Goal: Task Accomplishment & Management: Complete application form

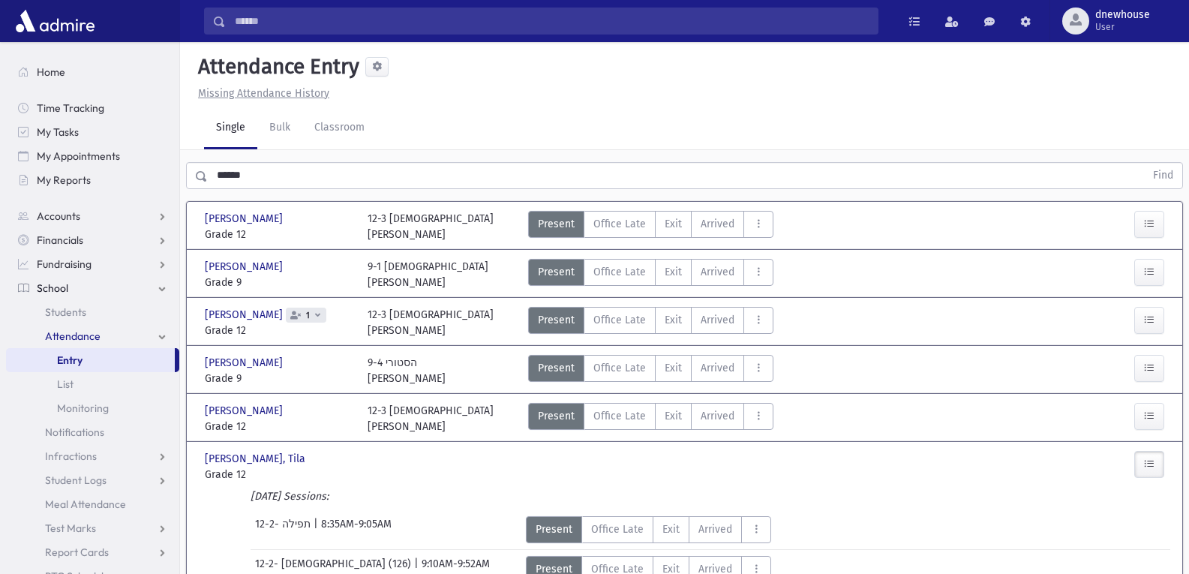
scroll to position [411, 0]
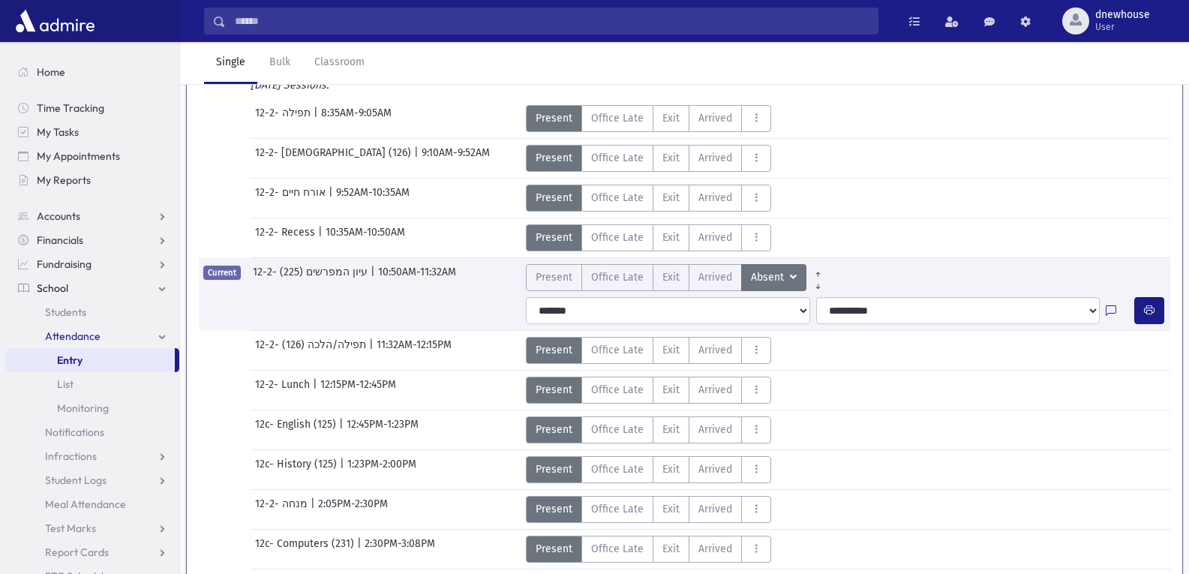
click at [218, 65] on link "Single" at bounding box center [230, 63] width 53 height 42
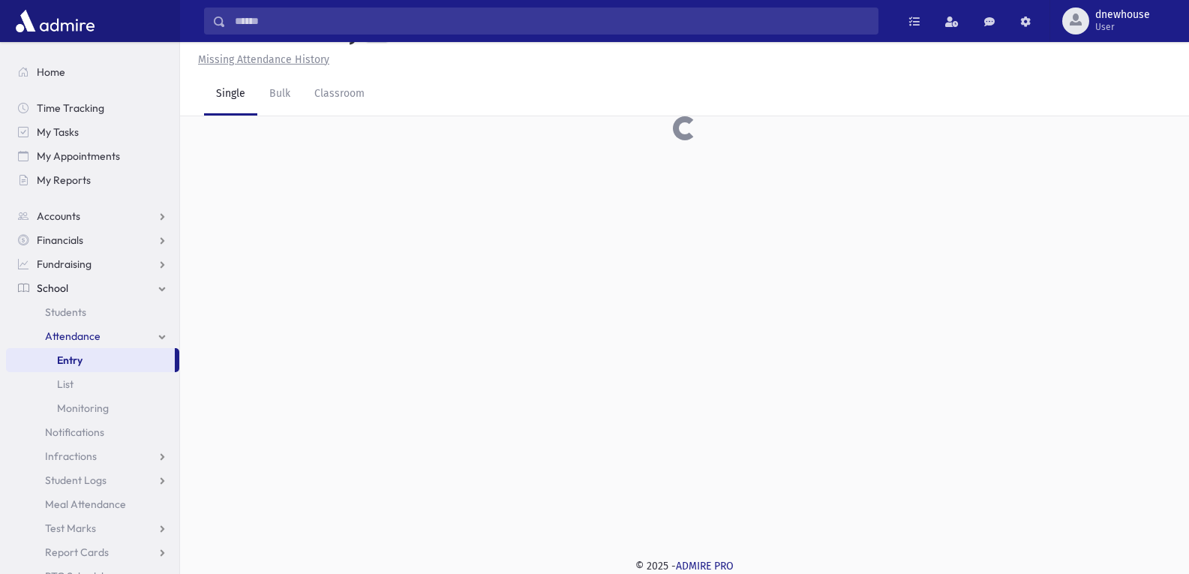
scroll to position [34, 0]
drag, startPoint x: 227, startPoint y: 146, endPoint x: 448, endPoint y: 119, distance: 222.9
click at [230, 145] on input "text" at bounding box center [676, 141] width 937 height 27
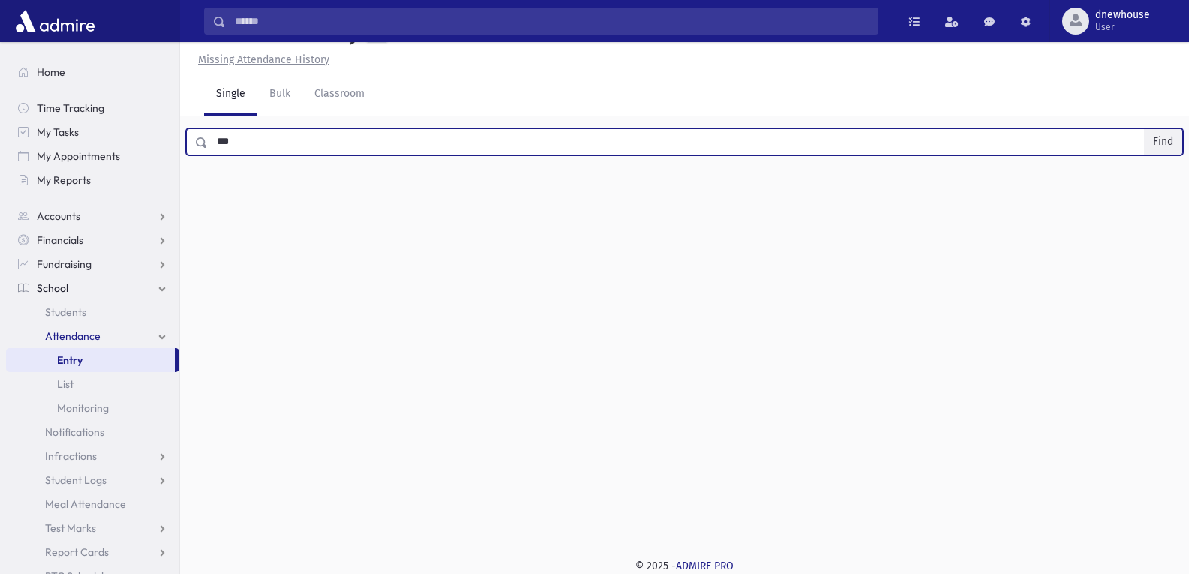
type input "***"
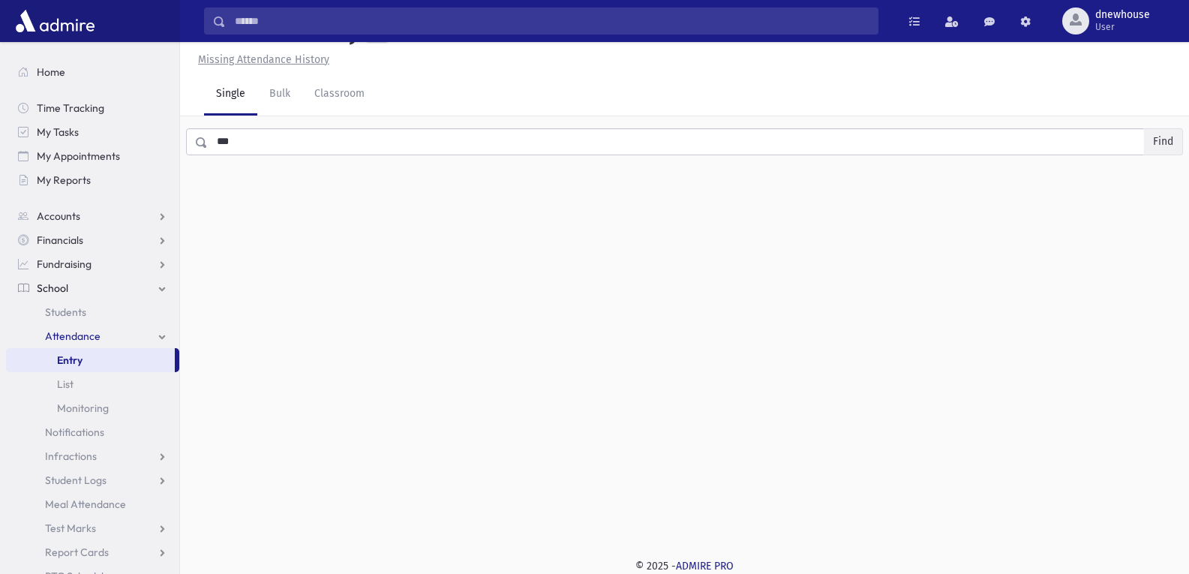
click at [1160, 138] on button "Find" at bounding box center [1163, 142] width 38 height 26
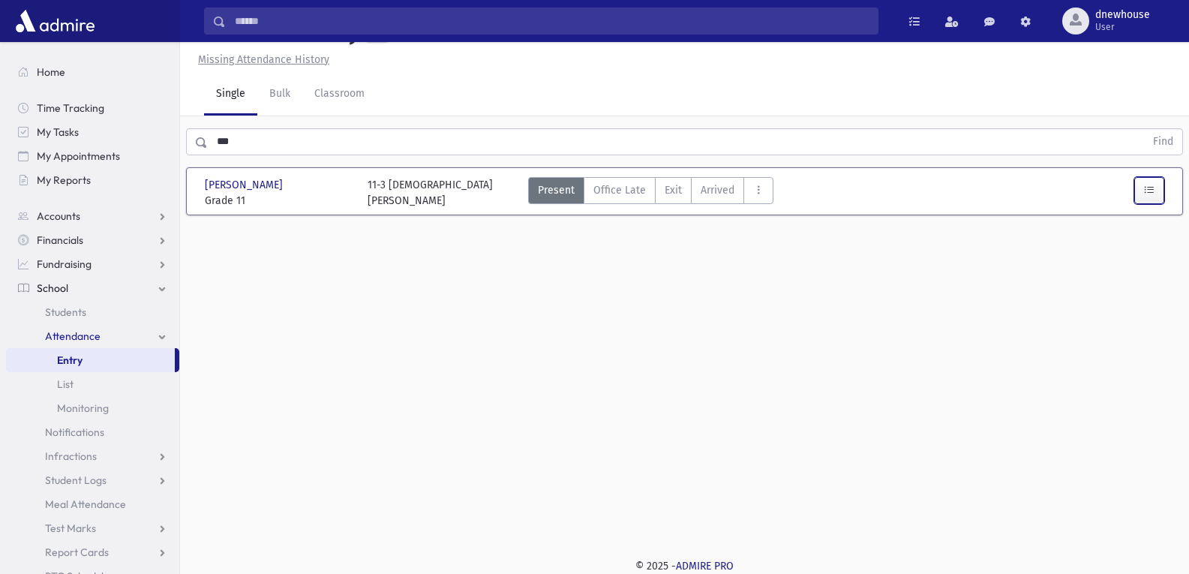
click at [1151, 184] on icon "button" at bounding box center [1149, 190] width 11 height 13
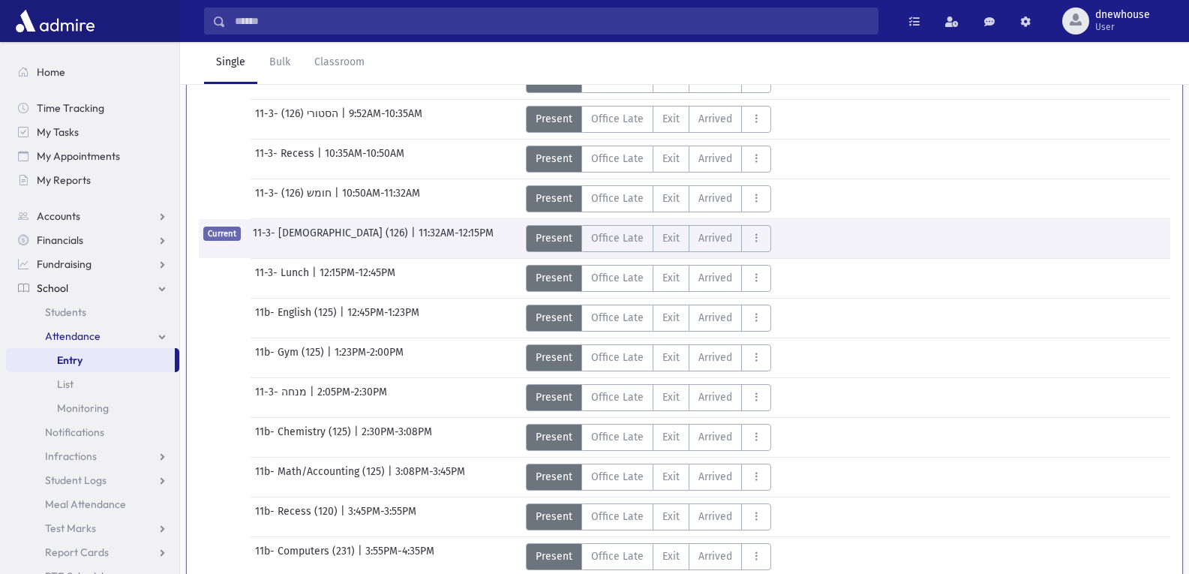
scroll to position [259, 0]
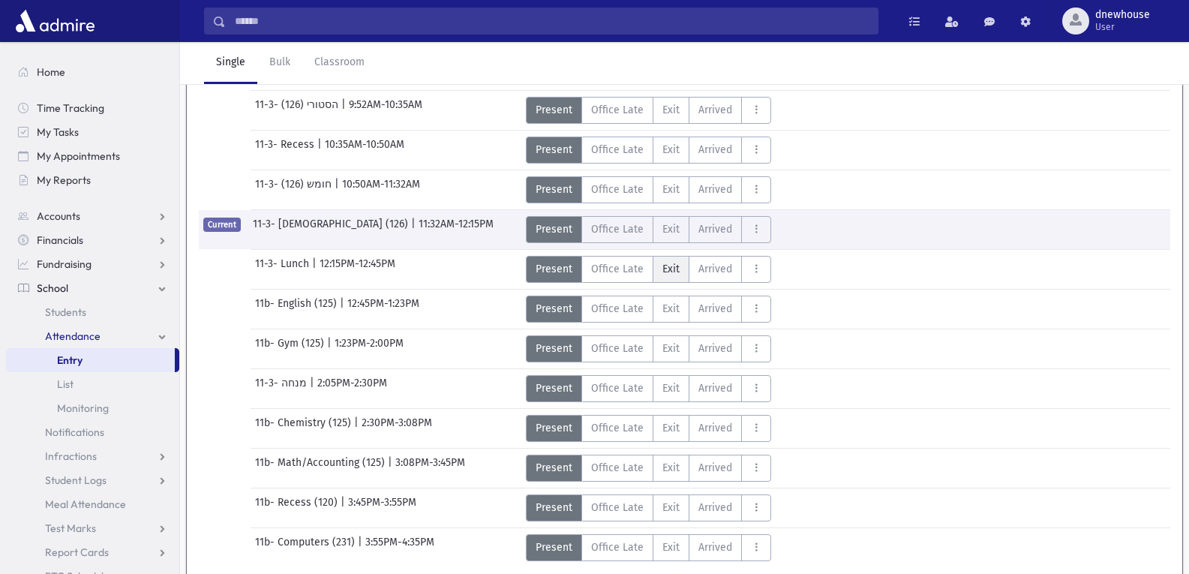
click at [665, 269] on span "Exit" at bounding box center [670, 269] width 17 height 16
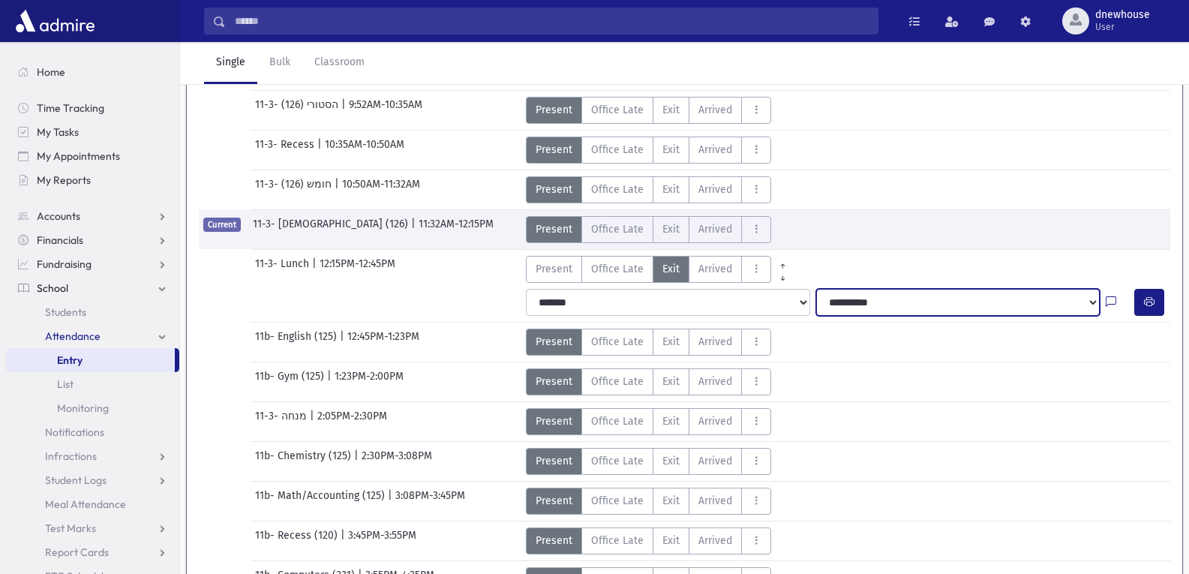
click at [913, 305] on select "**********" at bounding box center [958, 302] width 284 height 27
select select "**********"
click at [816, 289] on select "**********" at bounding box center [958, 302] width 284 height 27
click at [781, 278] on icon "AttTypes" at bounding box center [783, 278] width 10 height 11
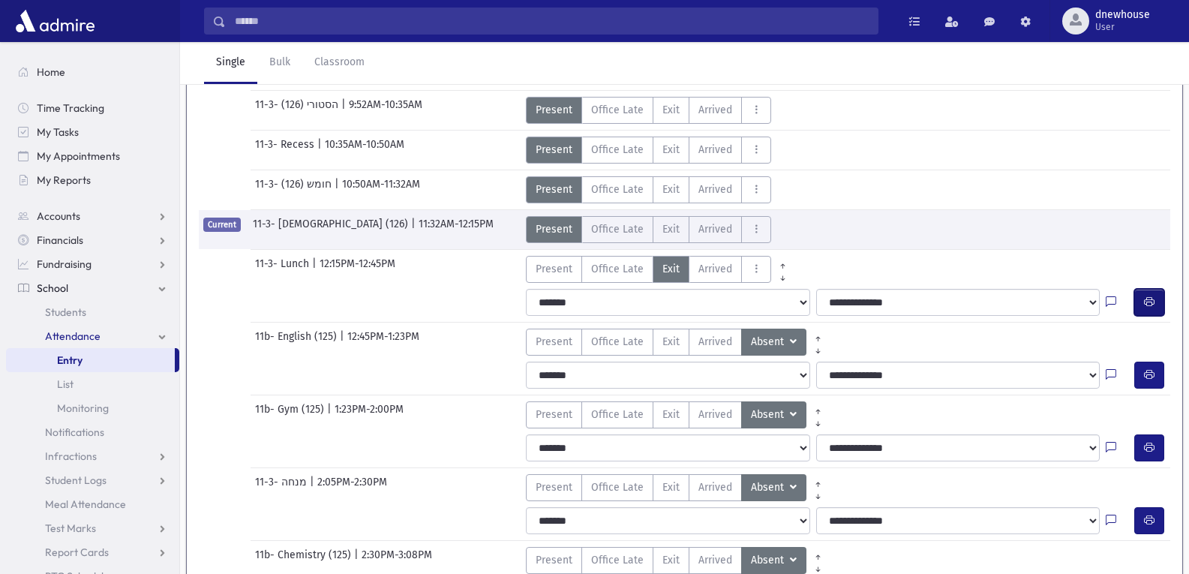
click at [1153, 300] on icon "button" at bounding box center [1149, 302] width 11 height 13
drag, startPoint x: 1149, startPoint y: 300, endPoint x: 843, endPoint y: 107, distance: 362.1
click at [839, 107] on div "11-3- הסטורי (126) | 9:52AM-10:35AM Present P Office Late OL Exit EX AL" at bounding box center [684, 107] width 986 height 33
click at [1151, 296] on icon "button" at bounding box center [1149, 302] width 11 height 13
click at [228, 66] on link "Single" at bounding box center [230, 63] width 53 height 42
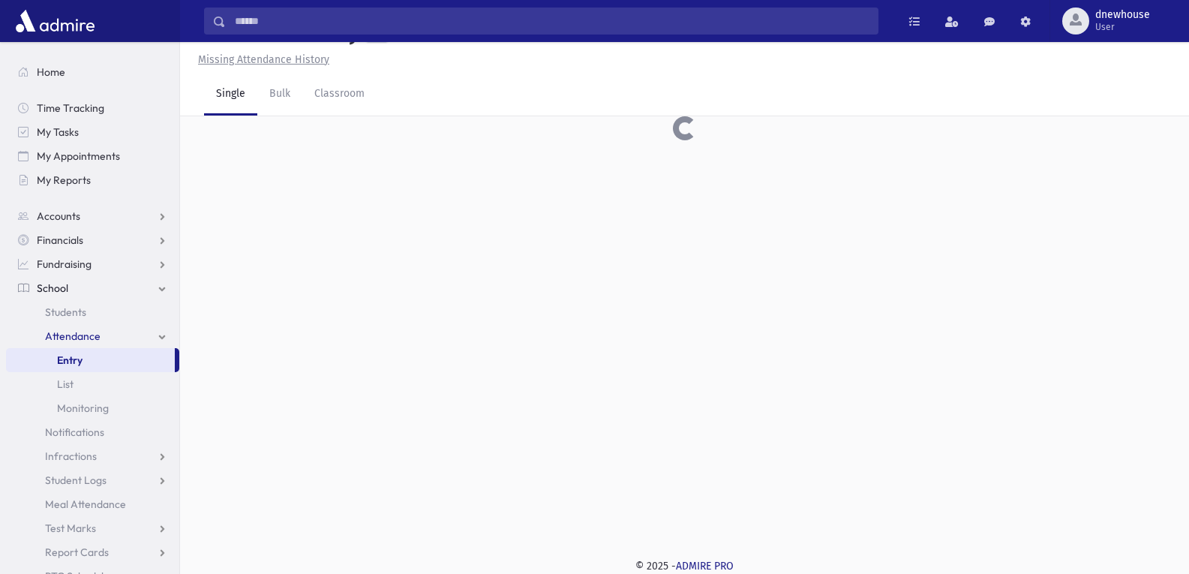
scroll to position [34, 0]
click at [254, 152] on input "text" at bounding box center [676, 141] width 937 height 27
click at [1160, 142] on button "Find" at bounding box center [1163, 142] width 38 height 26
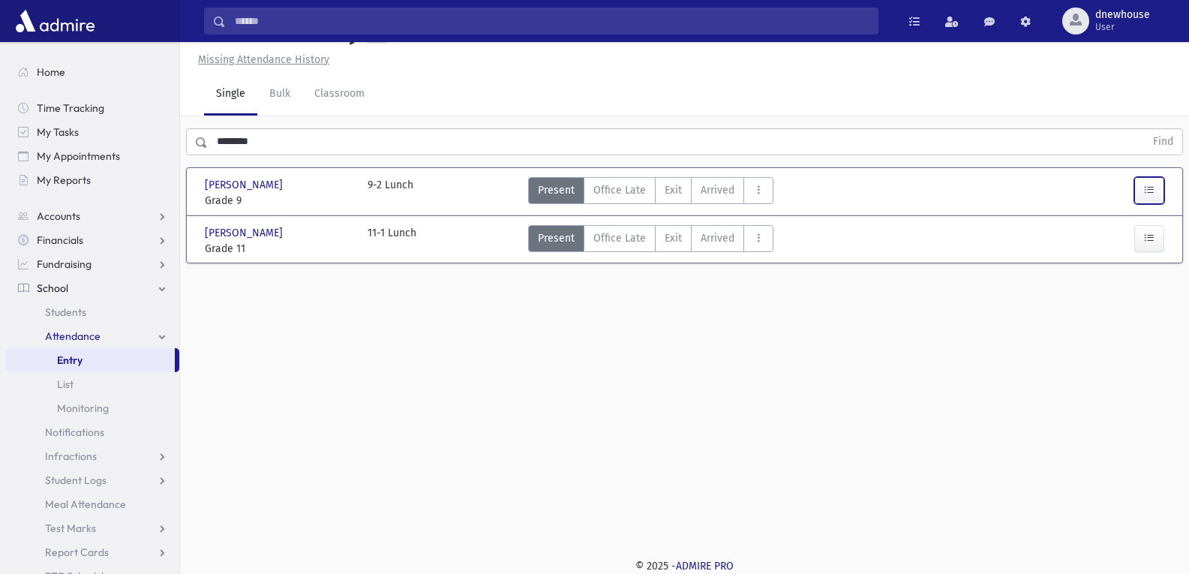
click at [1147, 187] on icon "button" at bounding box center [1149, 190] width 11 height 13
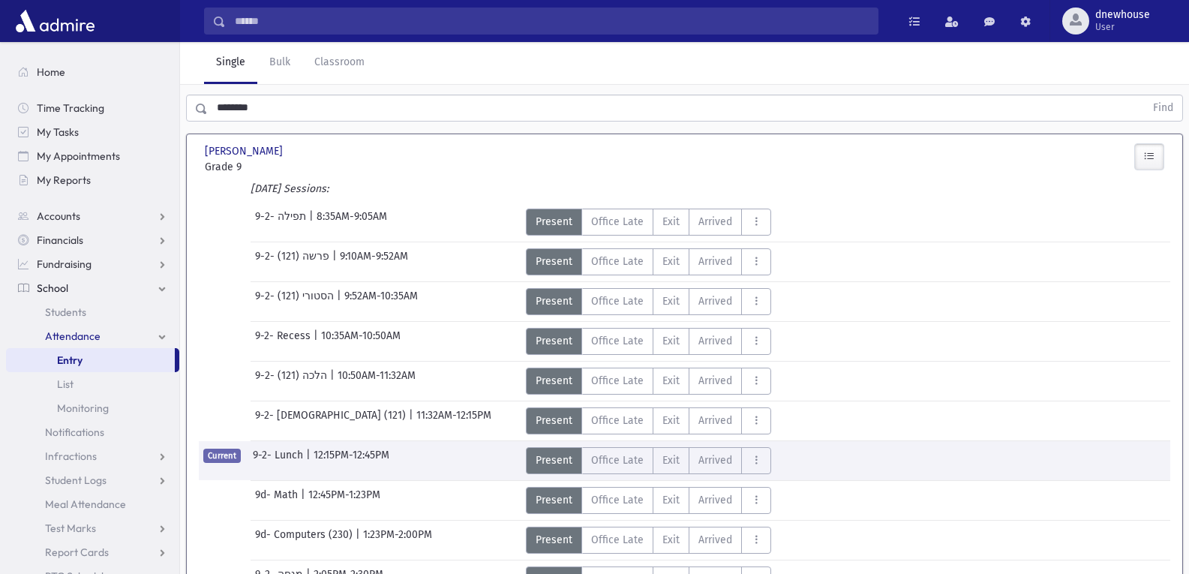
scroll to position [0, 0]
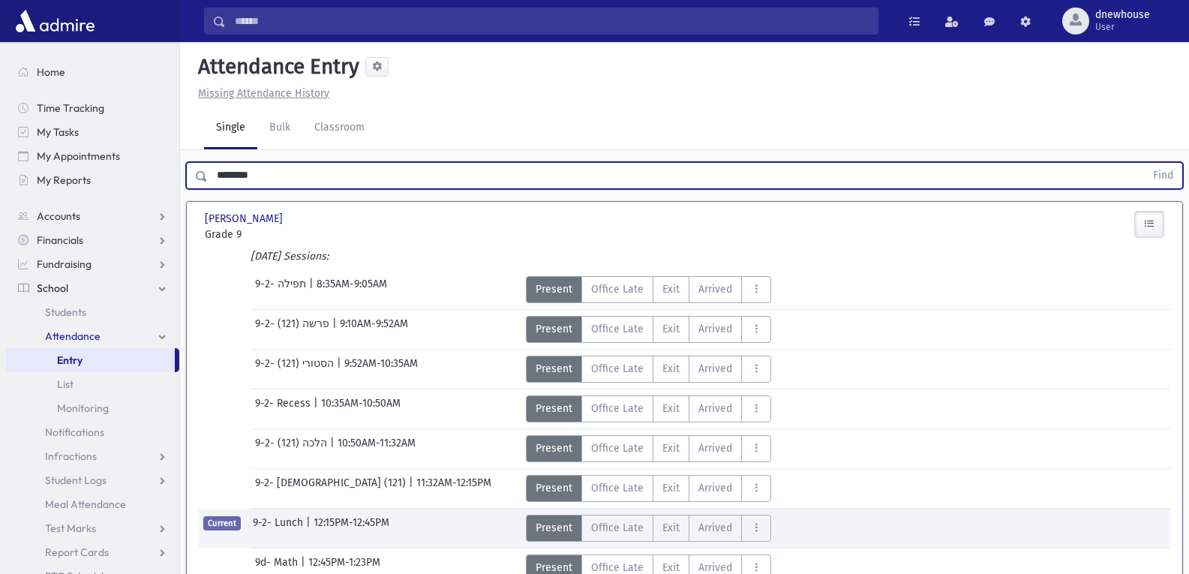
drag, startPoint x: 309, startPoint y: 176, endPoint x: 0, endPoint y: 156, distance: 309.7
click at [0, 156] on div "Search Results All Accounts" at bounding box center [594, 470] width 1189 height 941
click at [1144, 163] on button "Find" at bounding box center [1163, 176] width 38 height 26
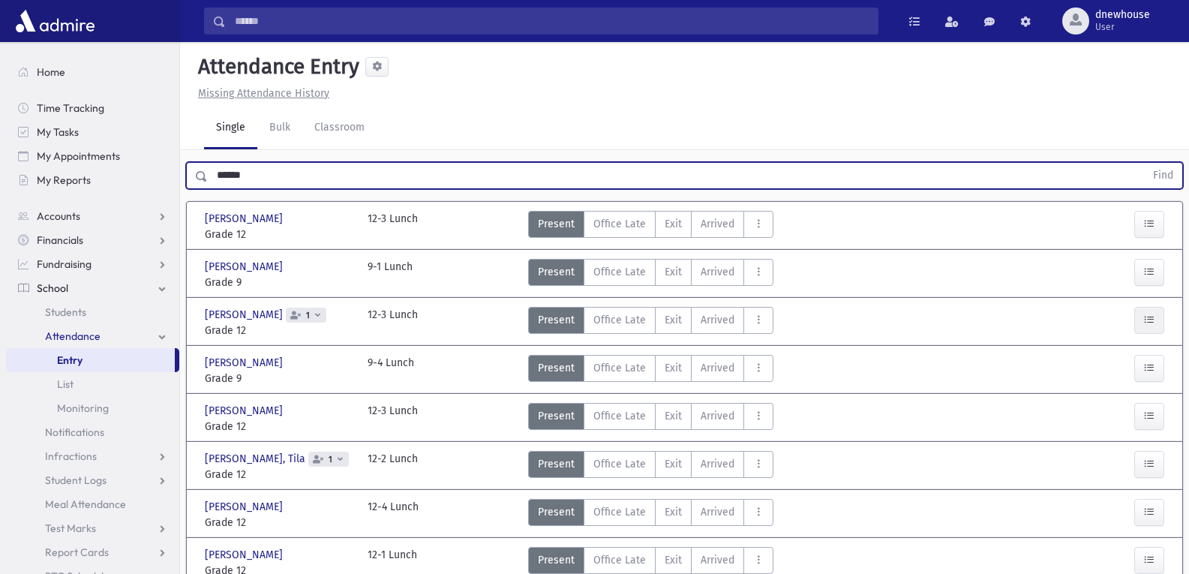
type input "******"
click at [1146, 319] on icon "button" at bounding box center [1149, 320] width 11 height 13
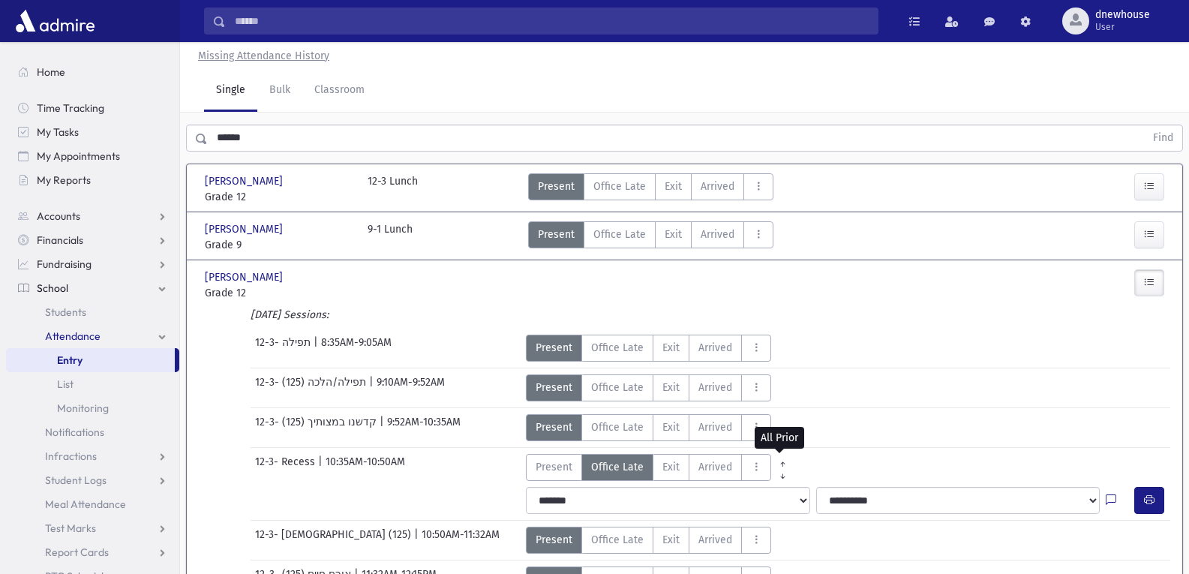
scroll to position [75, 0]
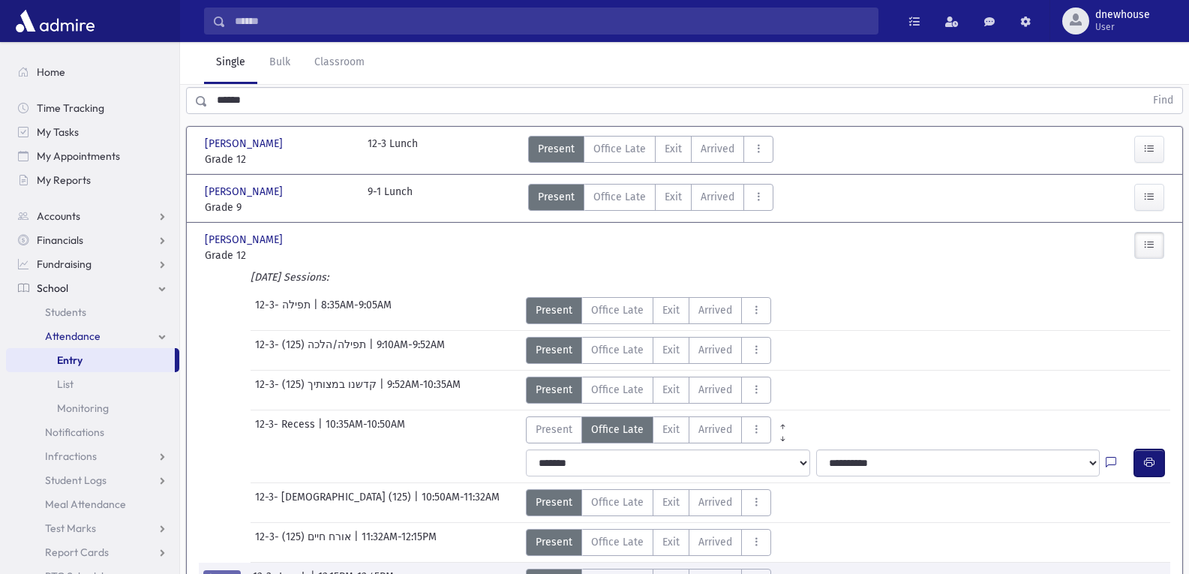
click at [1145, 459] on icon "button" at bounding box center [1149, 462] width 11 height 13
click at [1148, 457] on icon "button" at bounding box center [1149, 462] width 11 height 13
click at [59, 16] on img at bounding box center [55, 21] width 86 height 30
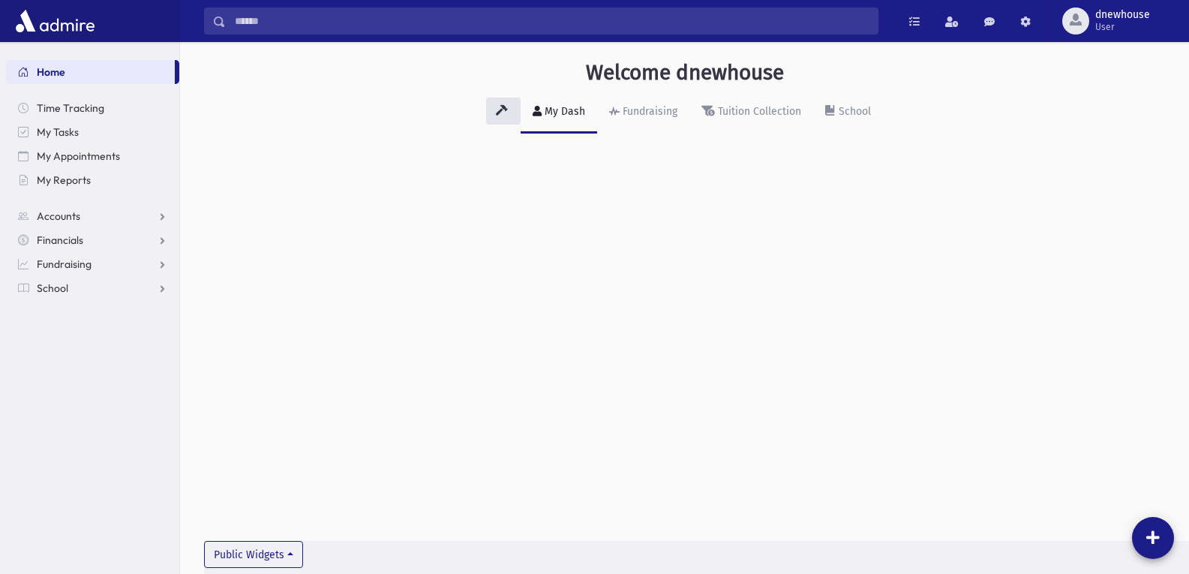
click at [778, 302] on div "Welcome dnewhouse My Dash Fundraising Tuition Collection School Public Widgets" at bounding box center [684, 308] width 1009 height 532
click at [44, 290] on span "School" at bounding box center [53, 288] width 32 height 14
click at [80, 343] on link "Attendance" at bounding box center [92, 336] width 173 height 24
click at [80, 357] on span "Entry" at bounding box center [70, 360] width 26 height 14
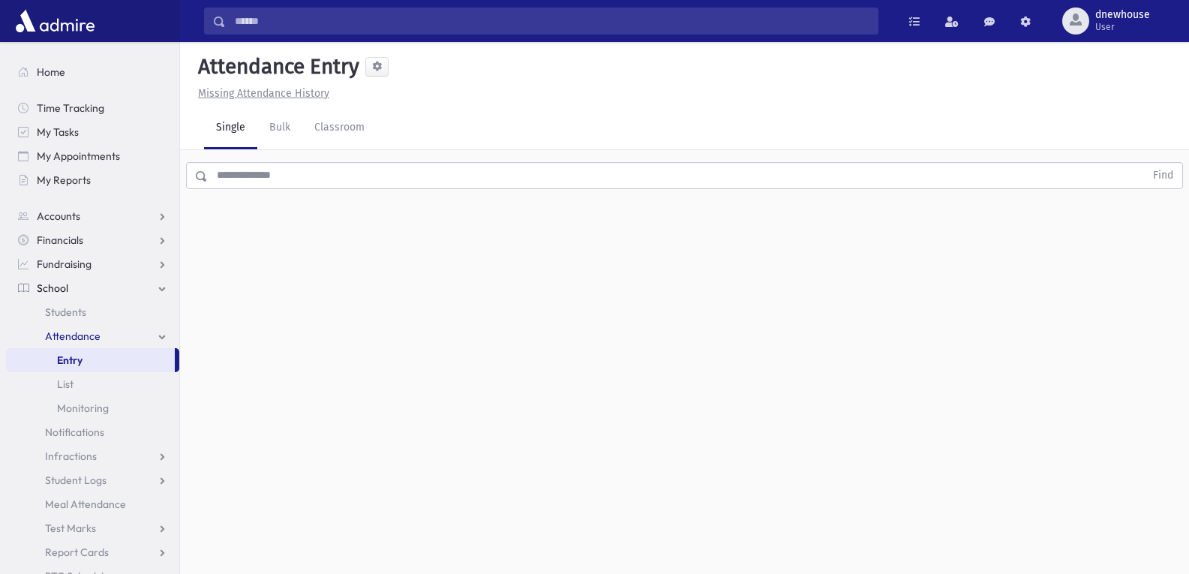
drag, startPoint x: 359, startPoint y: 190, endPoint x: 360, endPoint y: 175, distance: 15.0
click at [359, 188] on div "Find" at bounding box center [684, 172] width 1009 height 45
click at [360, 175] on input "text" at bounding box center [676, 175] width 937 height 27
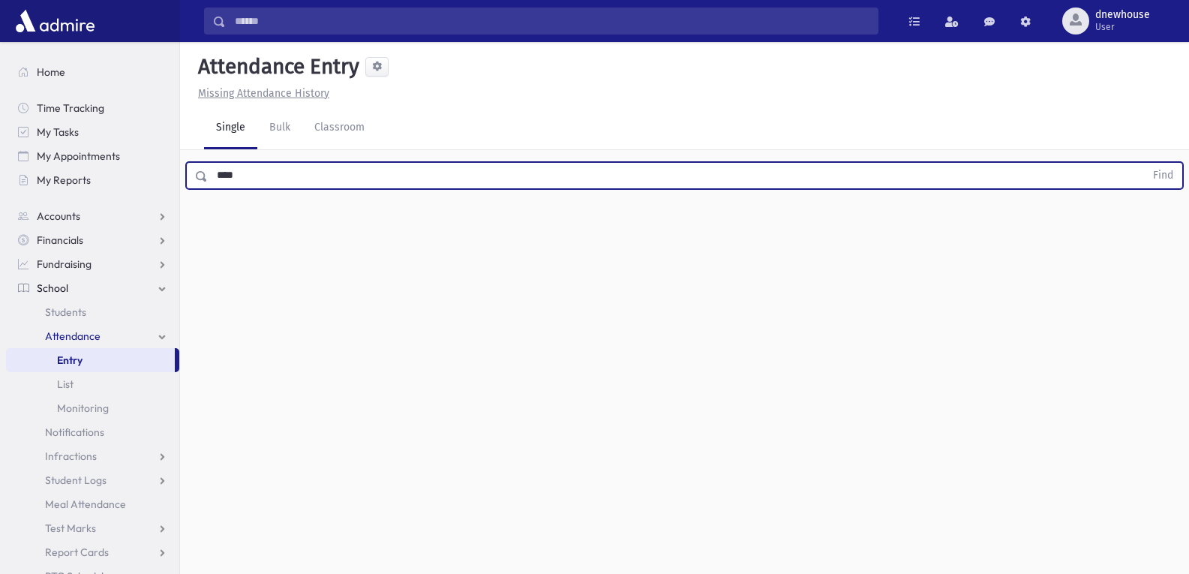
type input "****"
click at [1144, 163] on button "Find" at bounding box center [1163, 176] width 38 height 26
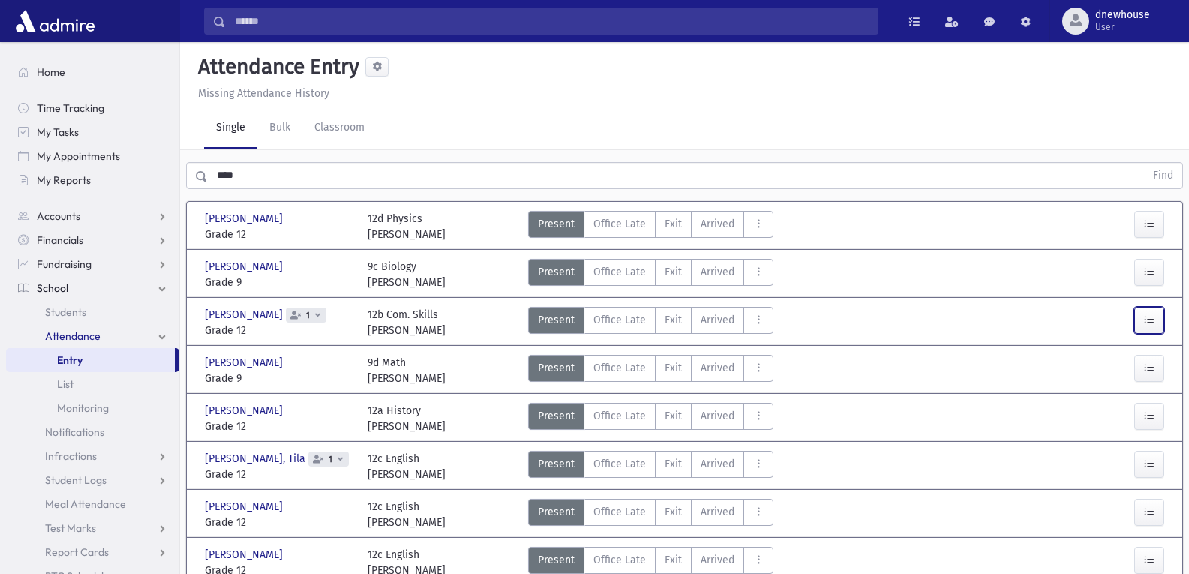
click at [1157, 314] on button "button" at bounding box center [1149, 320] width 30 height 27
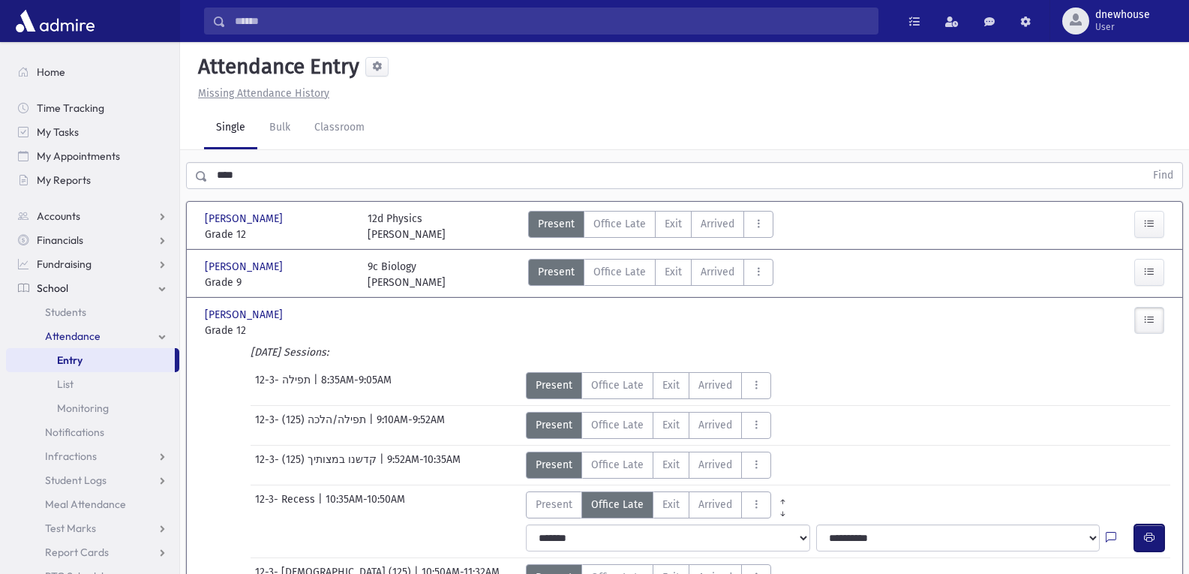
click at [1151, 537] on icon "button" at bounding box center [1149, 537] width 11 height 13
click at [1157, 536] on button "button" at bounding box center [1149, 537] width 30 height 27
click at [227, 128] on link "Single" at bounding box center [230, 128] width 53 height 42
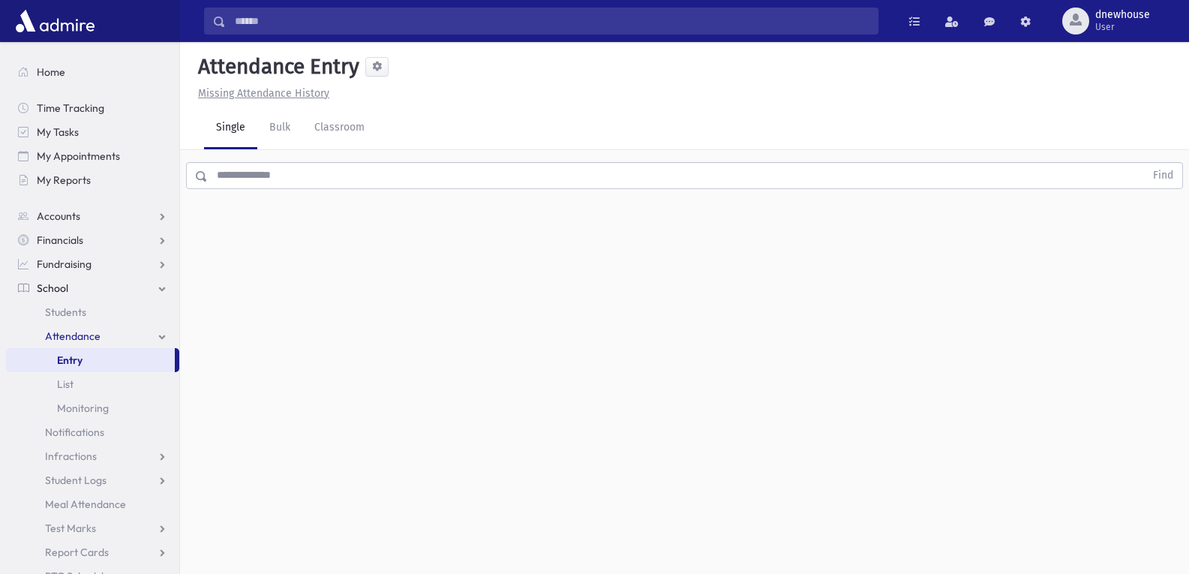
drag, startPoint x: 240, startPoint y: 175, endPoint x: 251, endPoint y: 187, distance: 16.5
click at [244, 182] on input "text" at bounding box center [676, 175] width 937 height 27
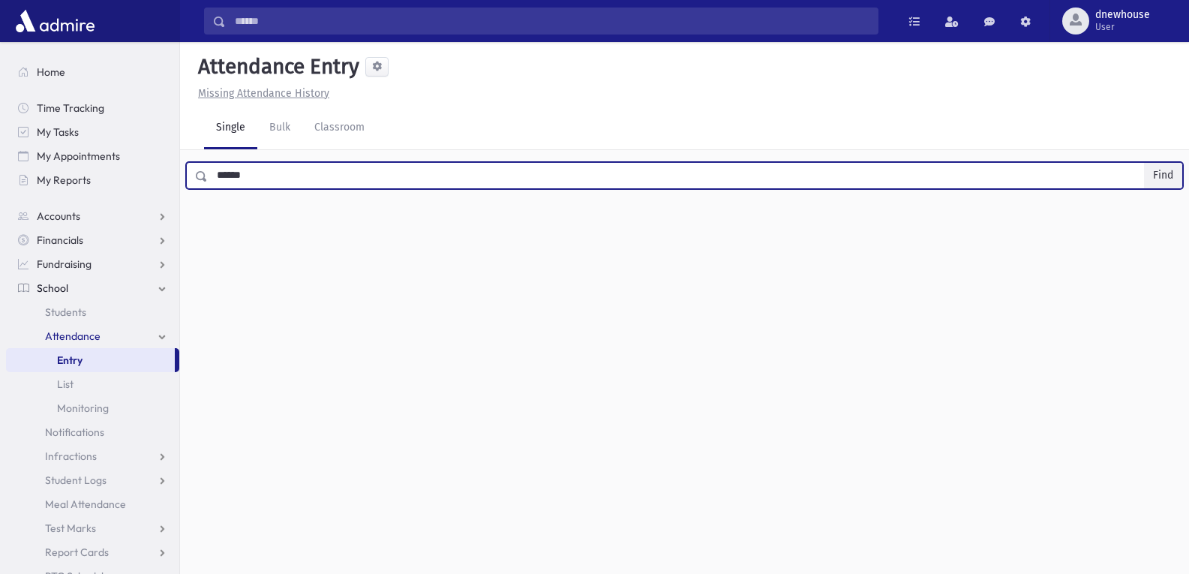
type input "******"
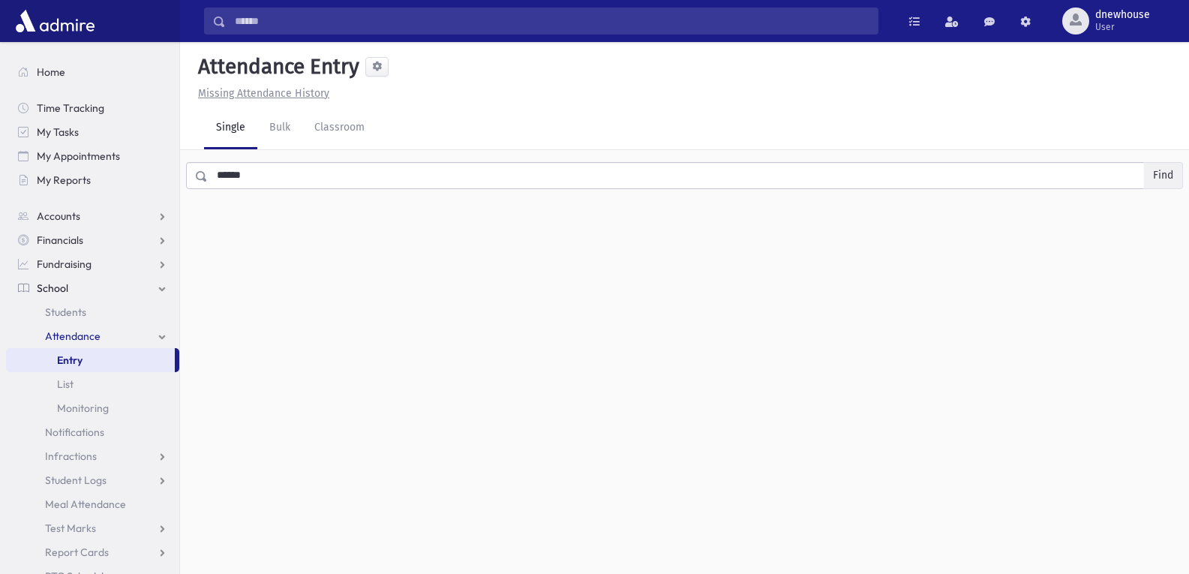
click at [1163, 173] on button "Find" at bounding box center [1163, 176] width 38 height 26
drag, startPoint x: 233, startPoint y: 130, endPoint x: 228, endPoint y: 143, distance: 13.5
click at [231, 131] on link "Single" at bounding box center [230, 128] width 53 height 42
click at [225, 183] on div "Attendance Entry Missing Attendance History Single Bulk Classroom 0 records sav…" at bounding box center [684, 308] width 1009 height 532
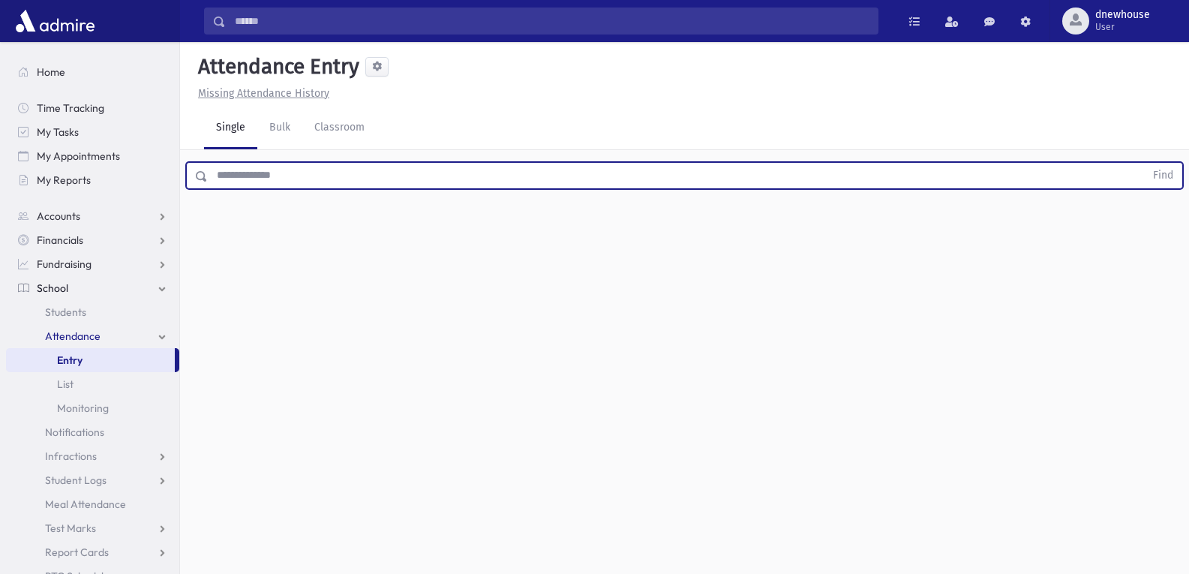
click at [225, 177] on input "text" at bounding box center [676, 175] width 937 height 27
type input "****"
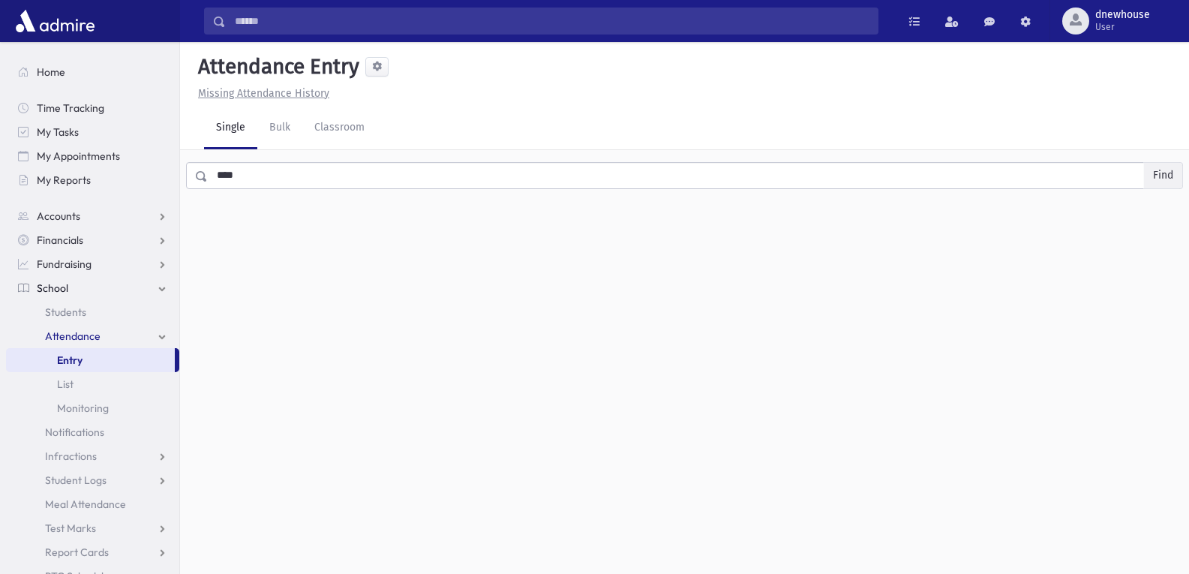
click at [1169, 171] on button "Find" at bounding box center [1163, 176] width 38 height 26
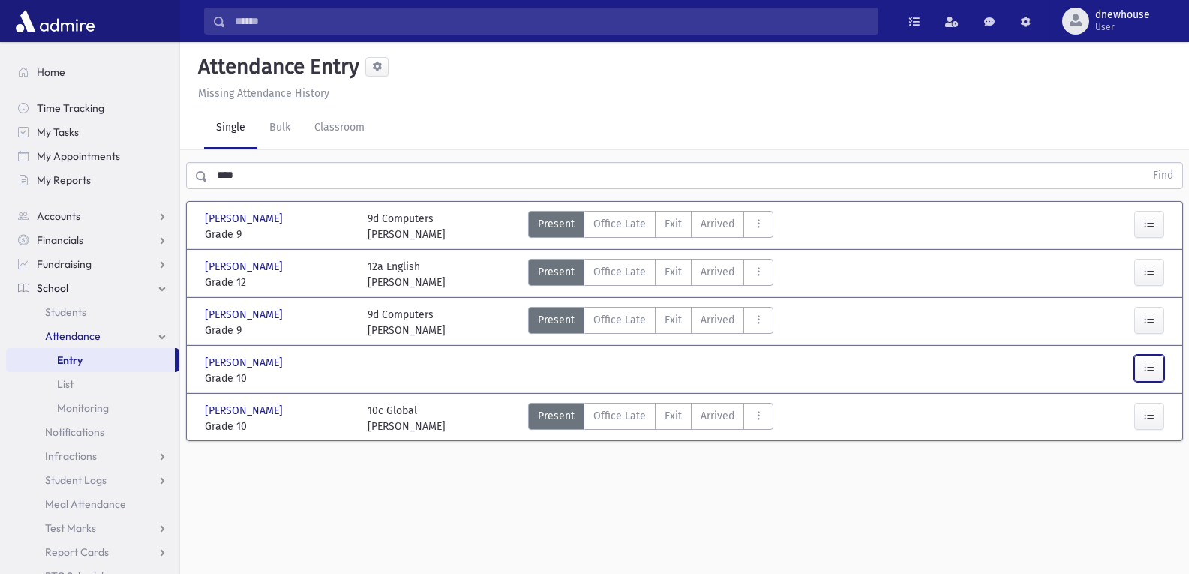
click at [1147, 365] on icon "button" at bounding box center [1149, 368] width 11 height 13
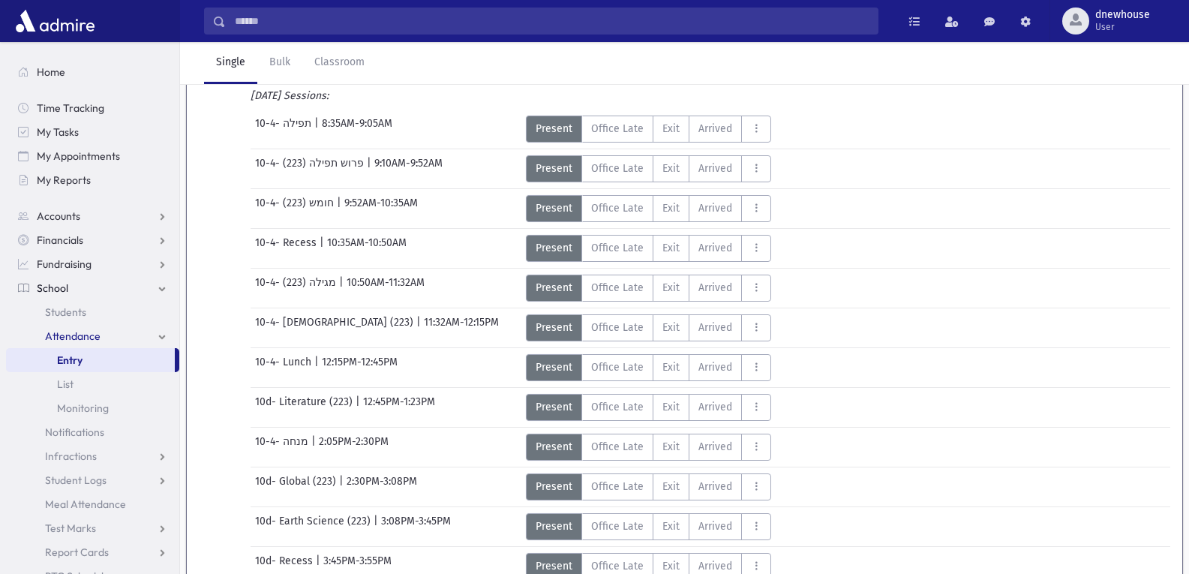
scroll to position [375, 0]
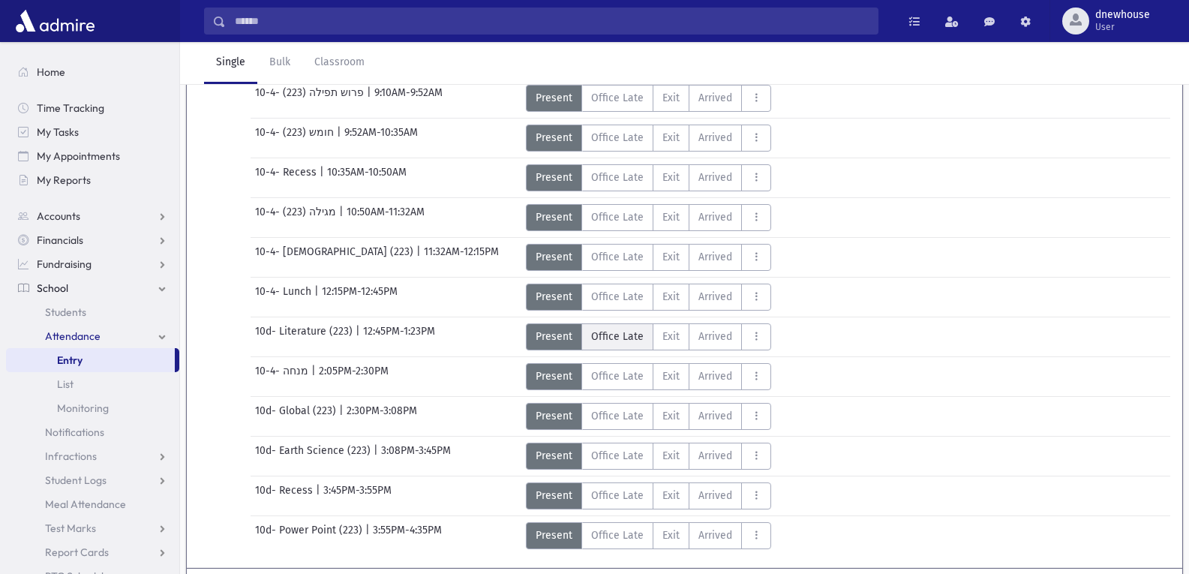
click at [625, 341] on span "Office Late" at bounding box center [617, 337] width 53 height 16
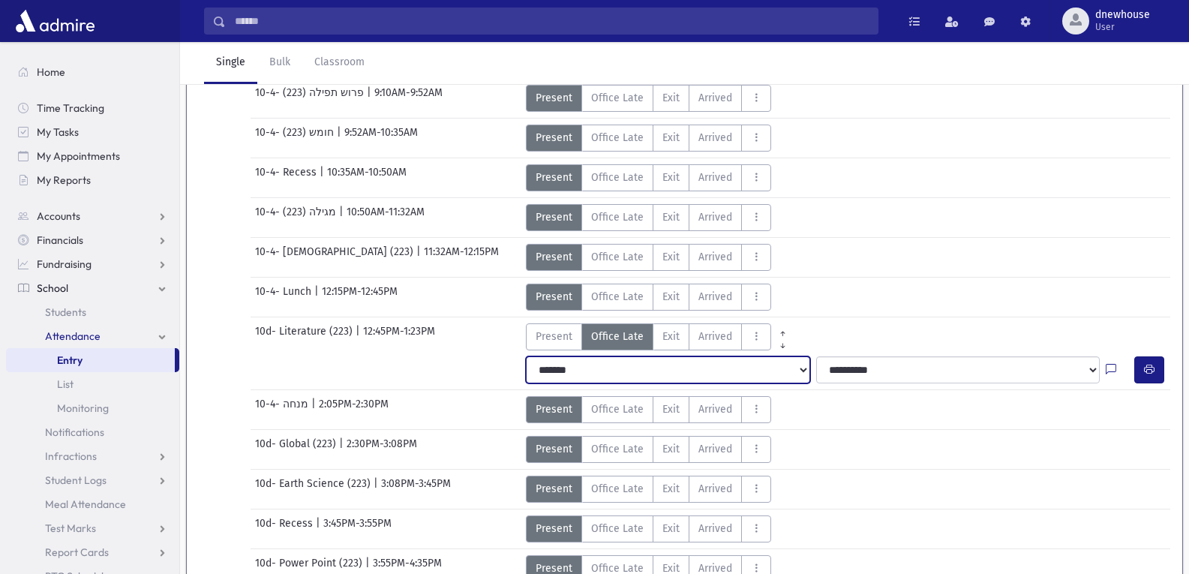
click at [623, 373] on select "**********" at bounding box center [668, 369] width 284 height 27
select select "*********"
click at [526, 356] on select "**********" at bounding box center [668, 369] width 284 height 27
click at [232, 59] on link "Single" at bounding box center [230, 63] width 53 height 42
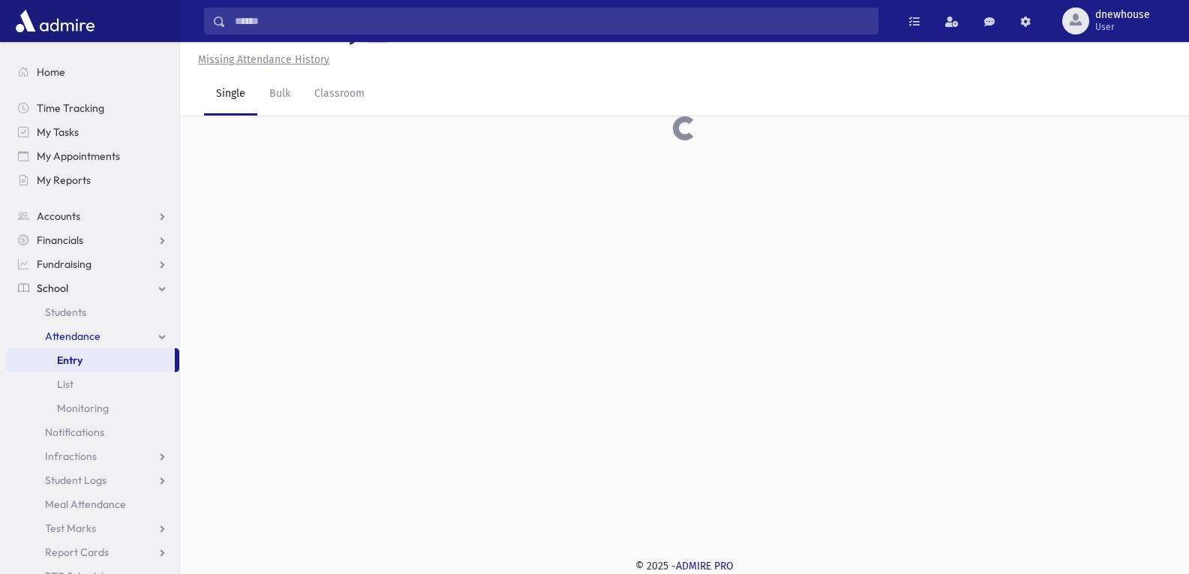
scroll to position [34, 0]
